Goal: Transaction & Acquisition: Purchase product/service

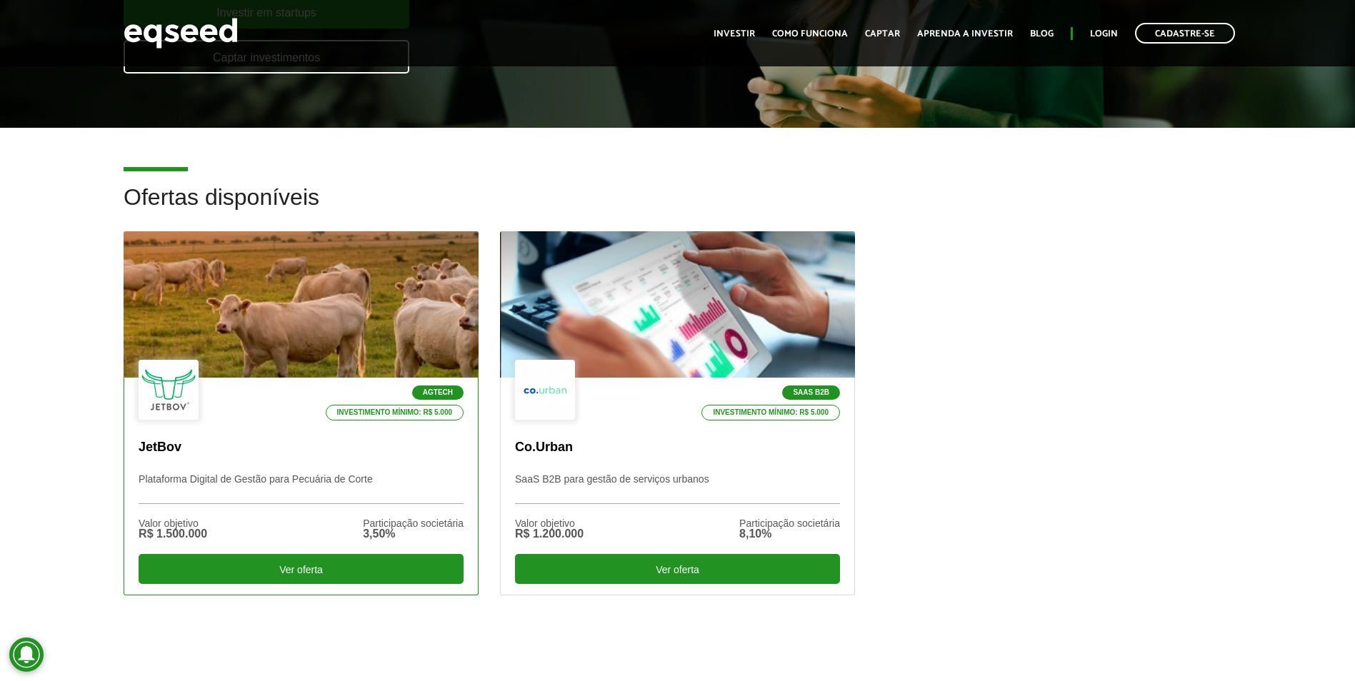
scroll to position [286, 0]
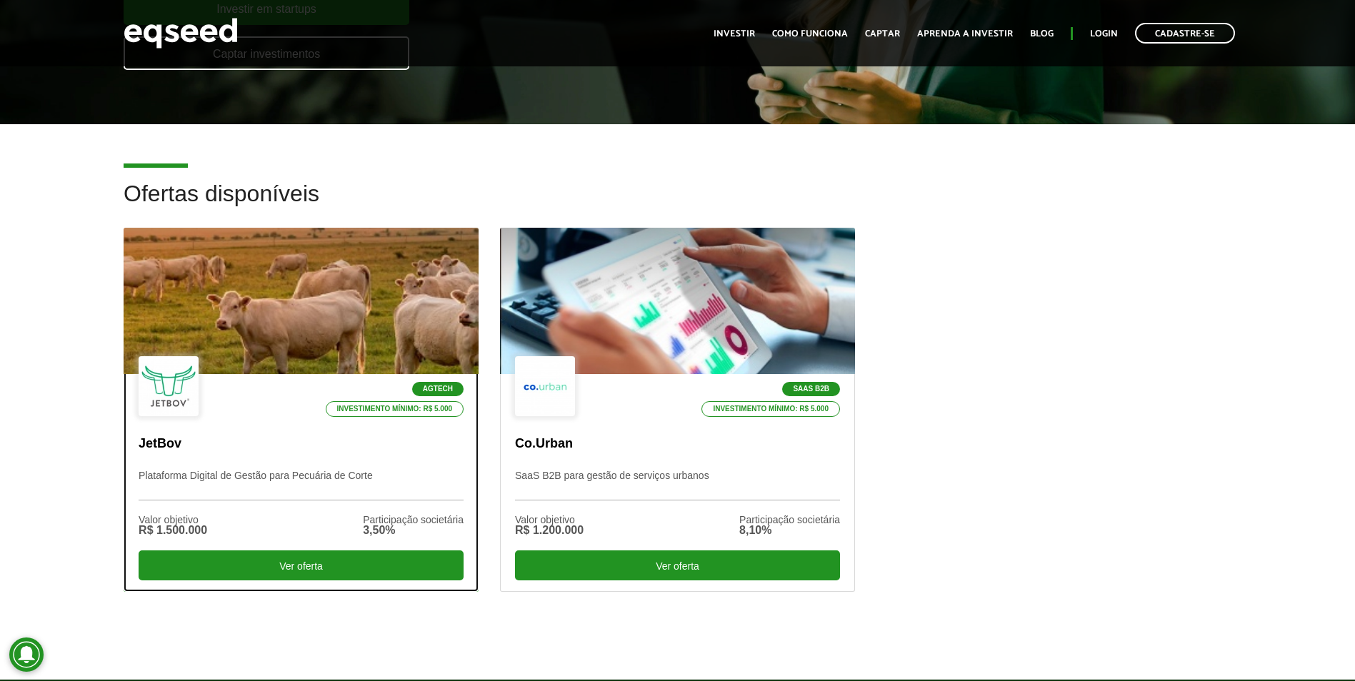
click at [351, 298] on div at bounding box center [301, 302] width 426 height 176
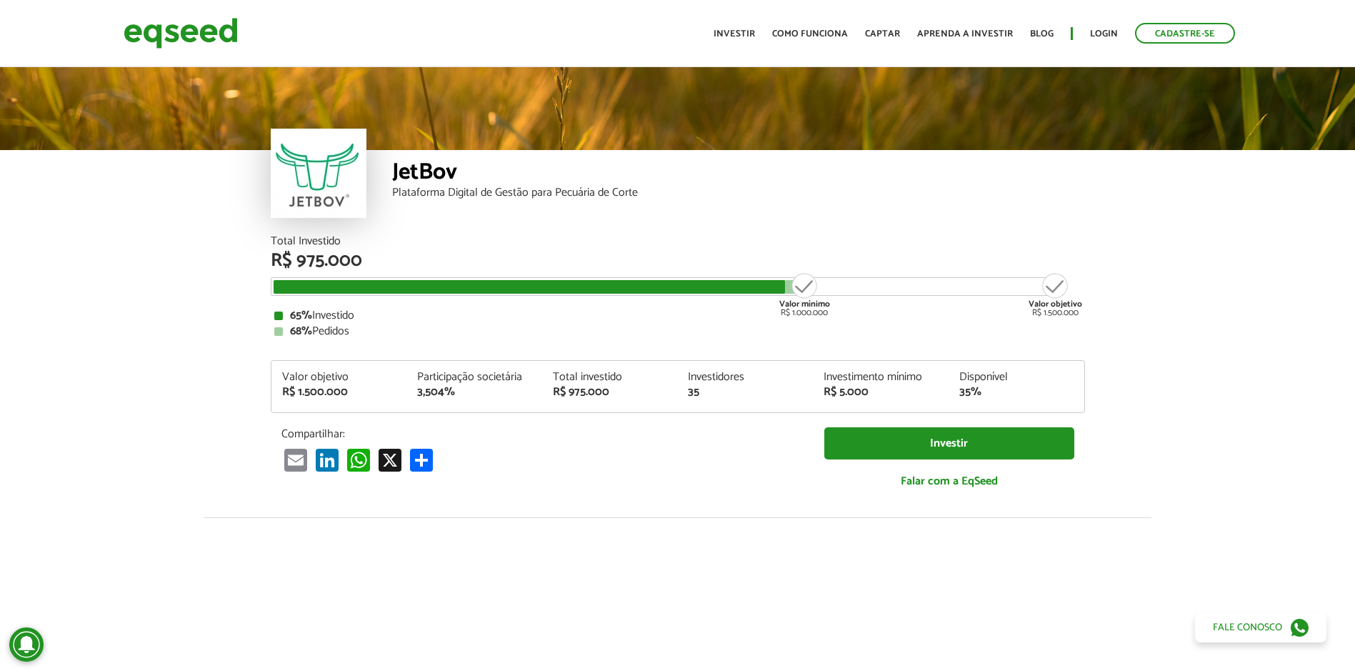
scroll to position [1760, 0]
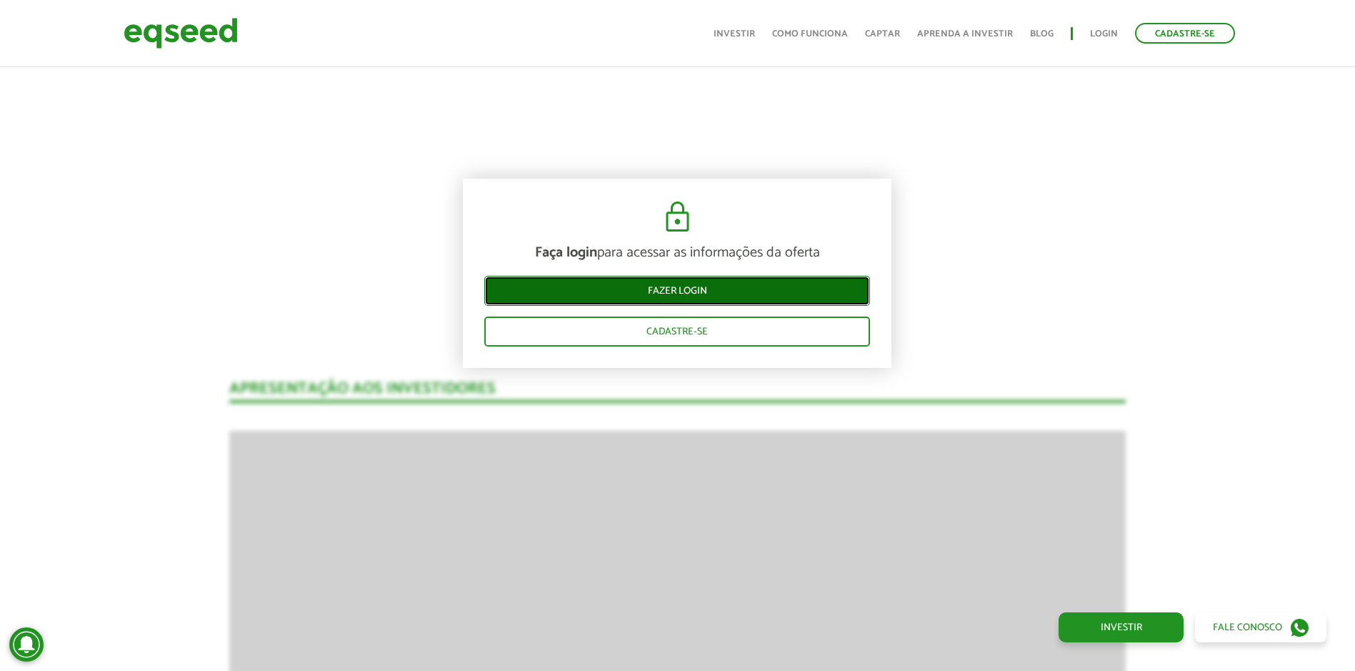
click at [769, 294] on link "Fazer login" at bounding box center [677, 291] width 386 height 30
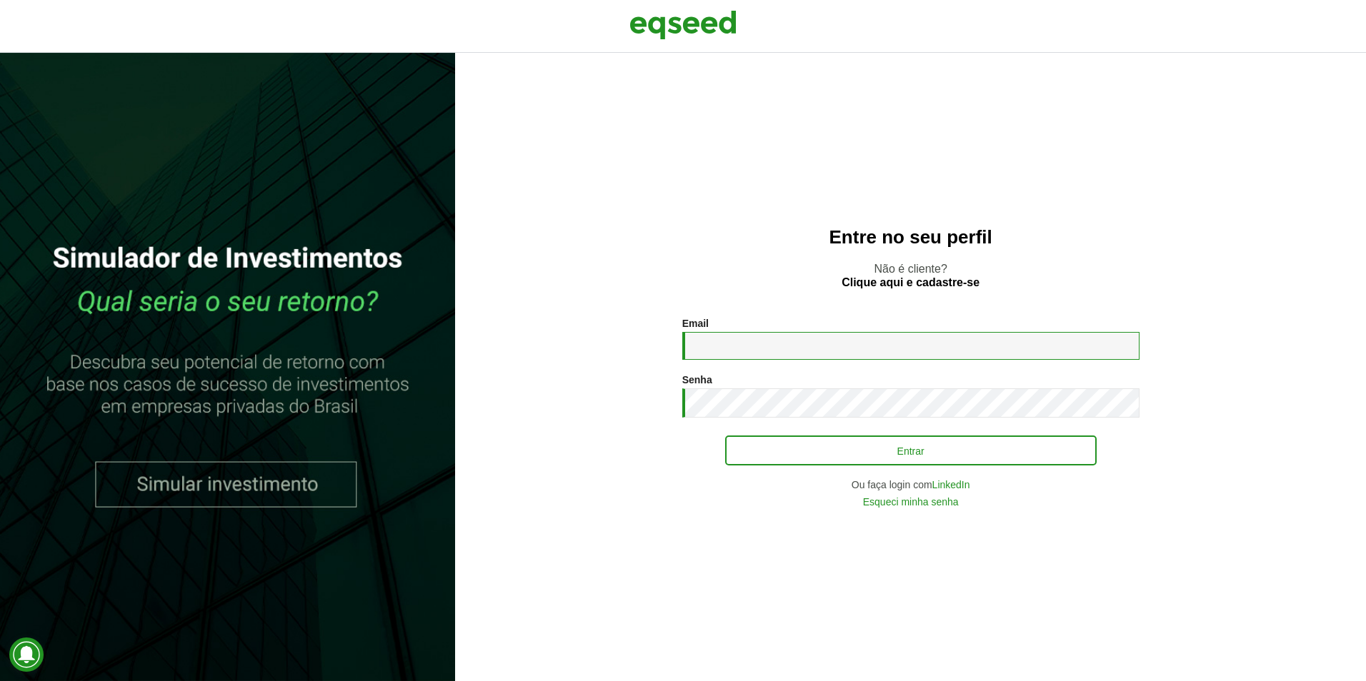
type input "**********"
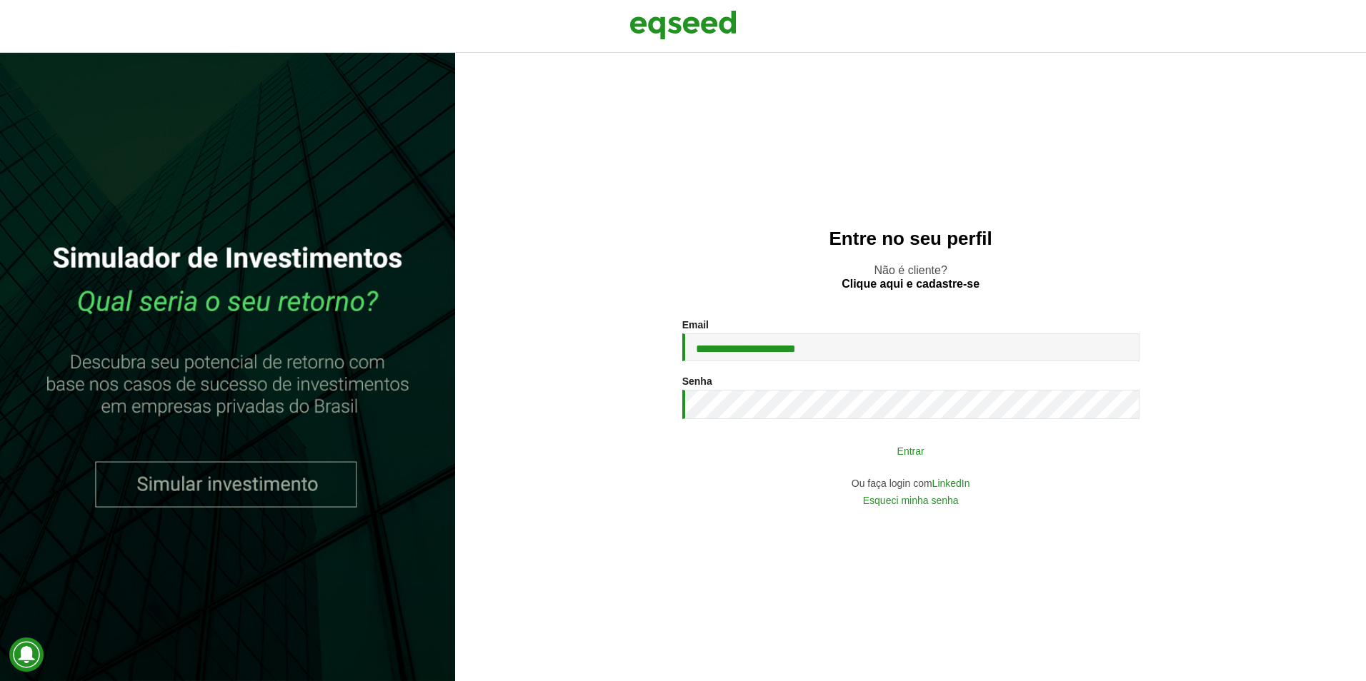
click at [816, 458] on button "Entrar" at bounding box center [910, 450] width 371 height 27
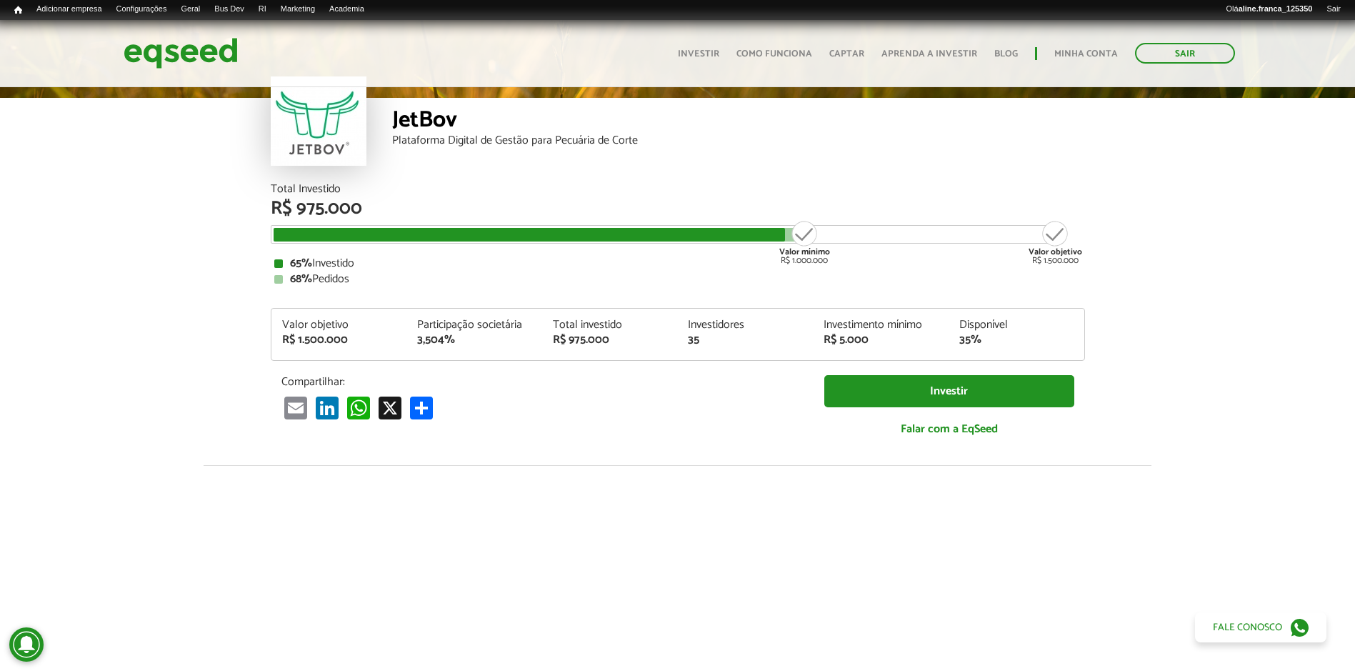
scroll to position [57, 0]
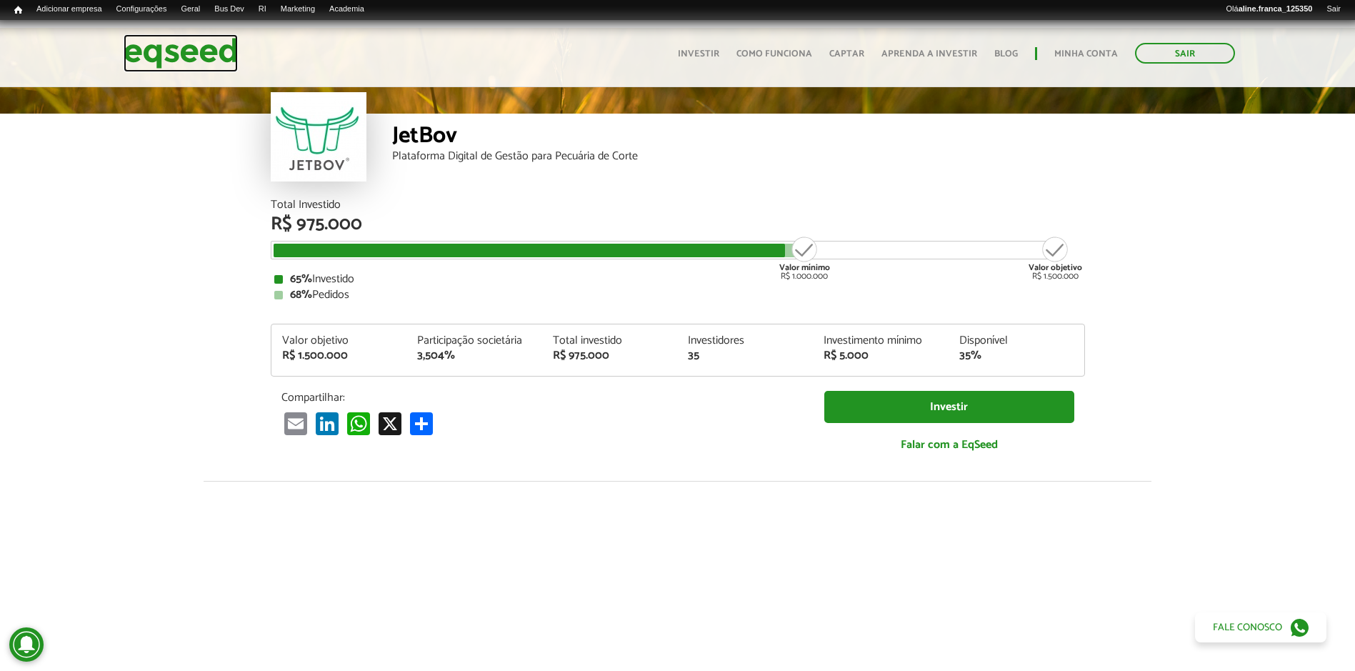
click at [167, 55] on img at bounding box center [181, 53] width 114 height 38
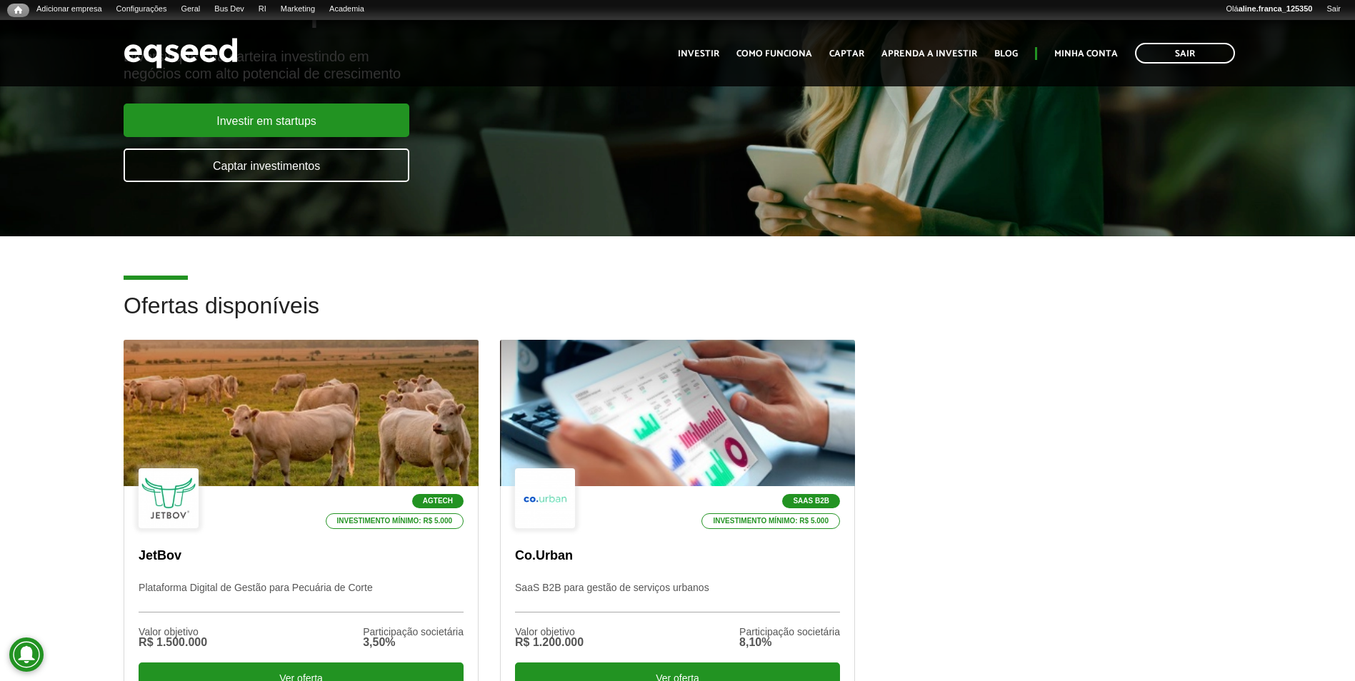
scroll to position [214, 0]
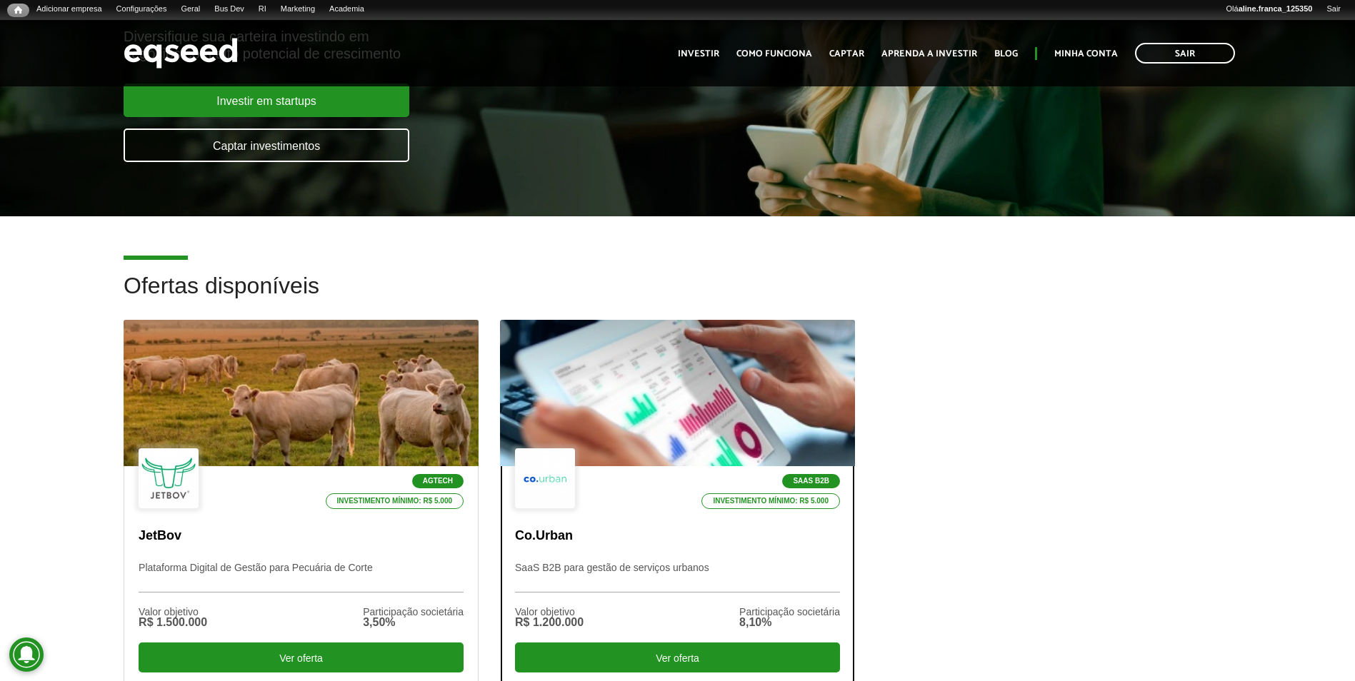
click at [684, 412] on div at bounding box center [677, 394] width 426 height 176
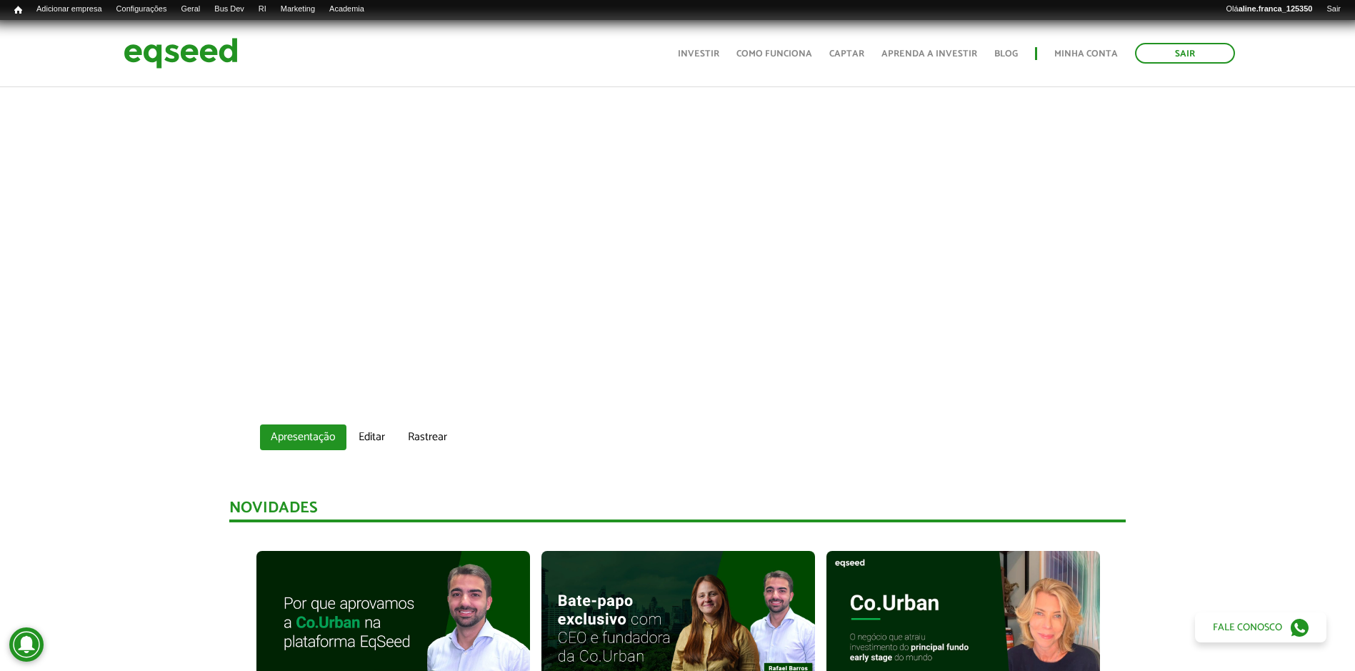
scroll to position [714, 0]
